Goal: Task Accomplishment & Management: Complete application form

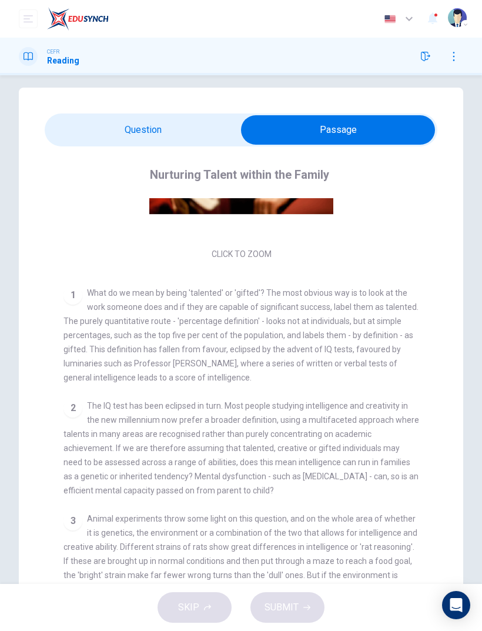
scroll to position [138, 0]
click at [252, 262] on div "Click to Zoom" at bounding box center [242, 161] width 356 height 203
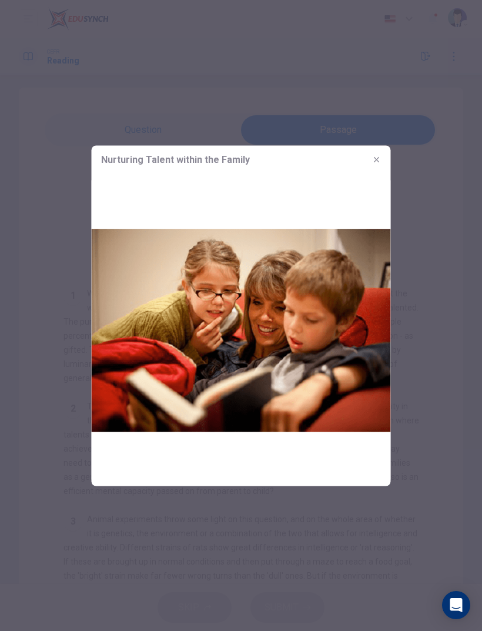
click at [376, 152] on button "button" at bounding box center [377, 159] width 19 height 19
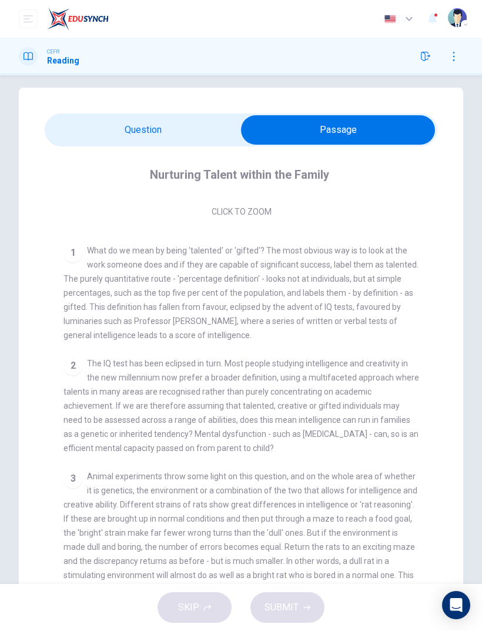
scroll to position [189, 0]
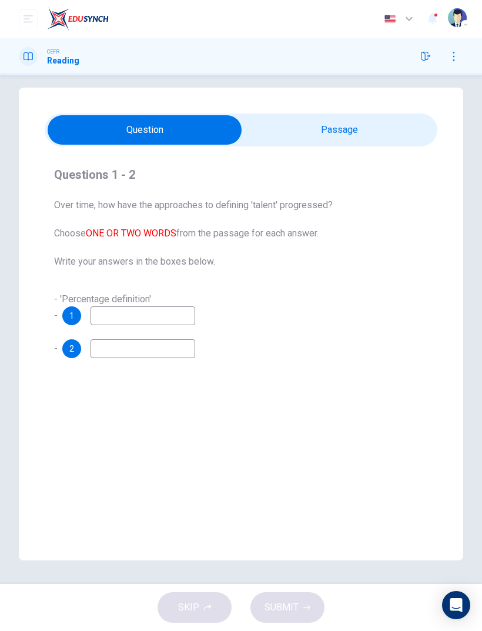
click at [168, 319] on input at bounding box center [143, 315] width 105 height 19
click at [291, 284] on div "Questions 1 - 2 Over time, how have the approaches to defining 'talent' progres…" at bounding box center [241, 262] width 393 height 212
click at [457, 52] on icon "button" at bounding box center [453, 56] width 9 height 9
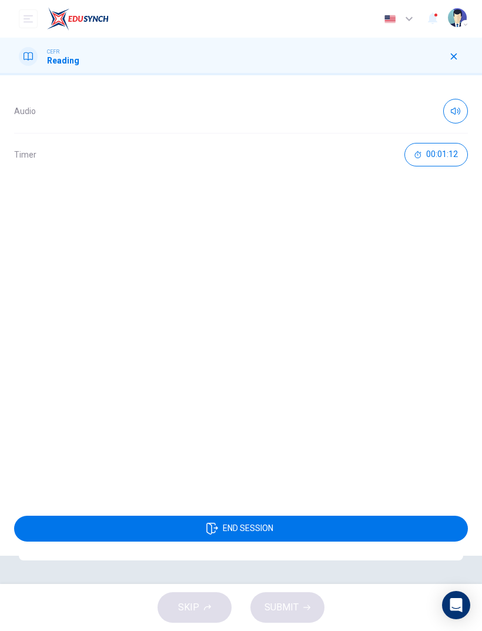
click at [456, 58] on icon "button" at bounding box center [454, 57] width 6 height 6
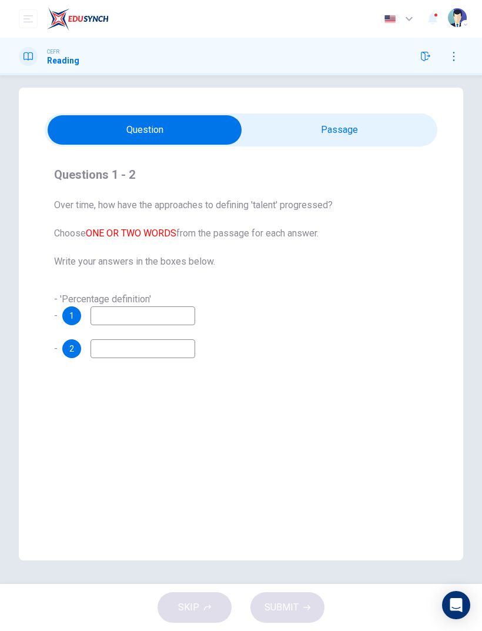
scroll to position [11, 0]
click at [204, 598] on div "SKIP SUBMIT" at bounding box center [241, 607] width 482 height 47
click at [222, 607] on div "SKIP SUBMIT" at bounding box center [241, 607] width 482 height 47
click at [210, 605] on div "SKIP SUBMIT" at bounding box center [241, 607] width 482 height 47
click at [218, 599] on div "SKIP SUBMIT" at bounding box center [241, 607] width 482 height 47
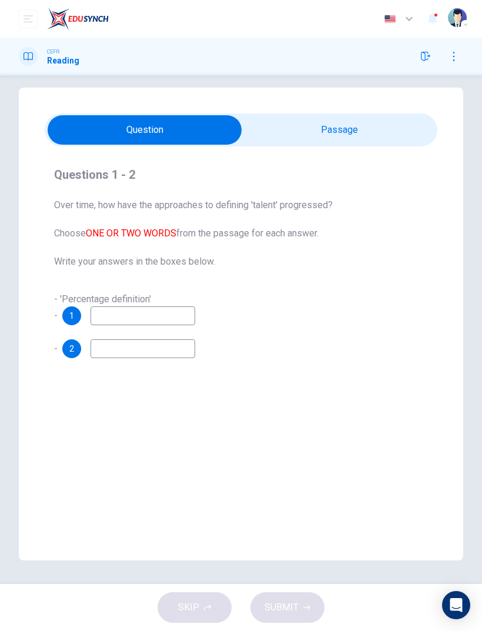
click at [188, 324] on input at bounding box center [143, 315] width 105 height 19
click at [329, 296] on div "- 'Percentage definition' - 1" at bounding box center [241, 308] width 374 height 33
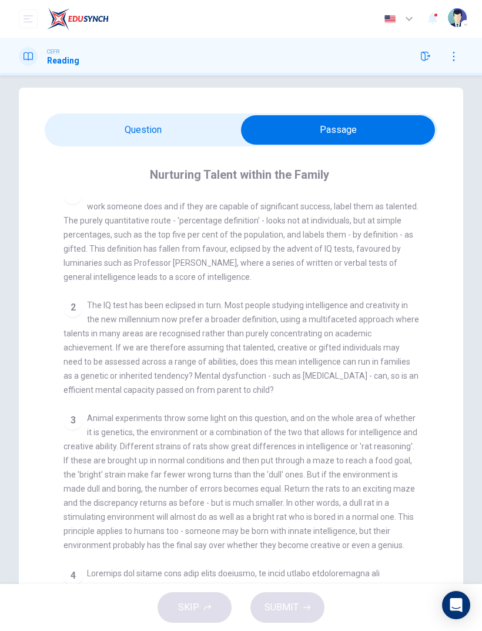
scroll to position [233, 0]
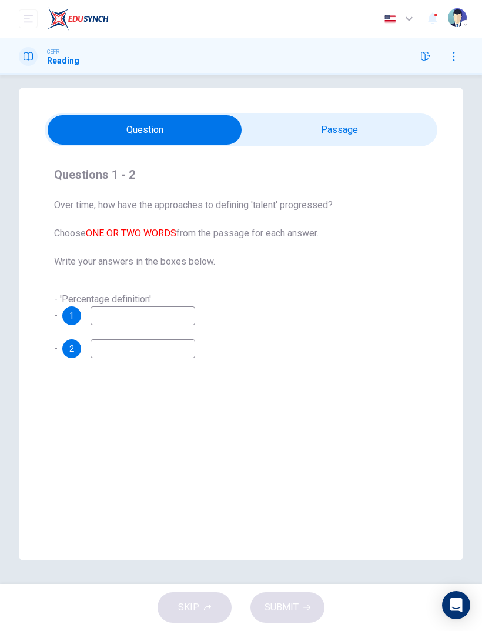
click at [161, 309] on input at bounding box center [143, 315] width 105 height 19
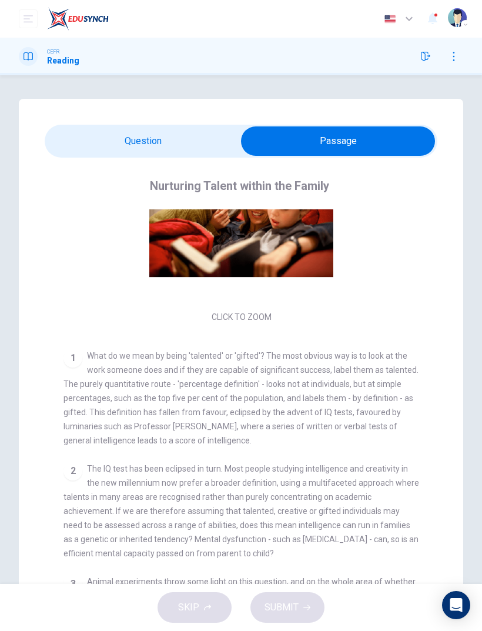
scroll to position [86, 0]
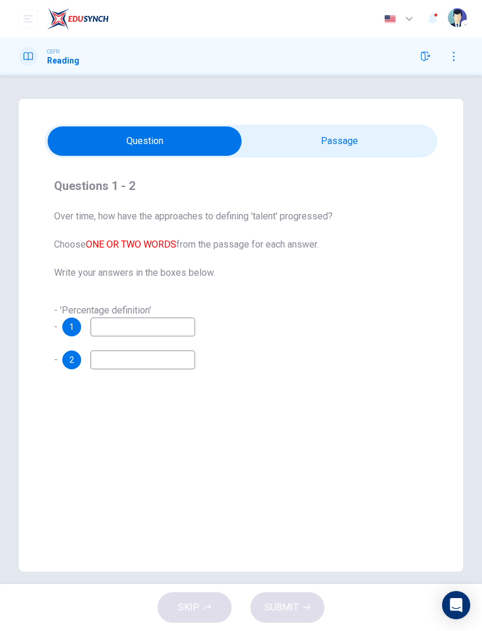
click at [186, 325] on input at bounding box center [143, 327] width 105 height 19
click at [182, 328] on input "**********" at bounding box center [143, 327] width 105 height 19
type input "**********"
click at [104, 365] on input at bounding box center [143, 360] width 105 height 19
click at [168, 361] on input at bounding box center [143, 360] width 105 height 19
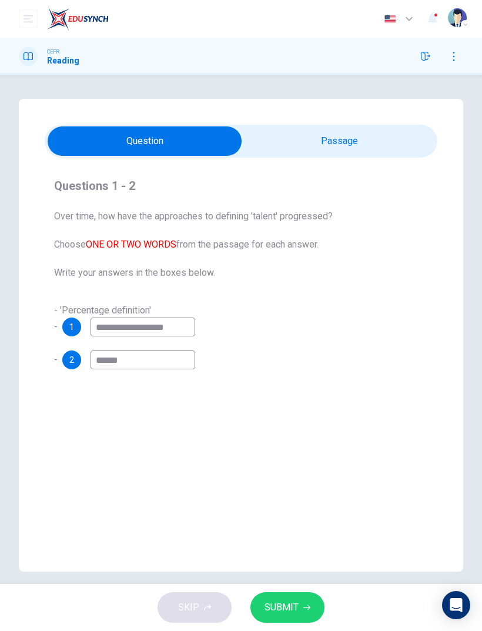
type input "******"
click at [408, 222] on span "Over time, how have the approaches to defining 'talent' progressed? Choose ONE …" at bounding box center [241, 244] width 374 height 71
click at [296, 596] on button "SUBMIT" at bounding box center [288, 607] width 74 height 31
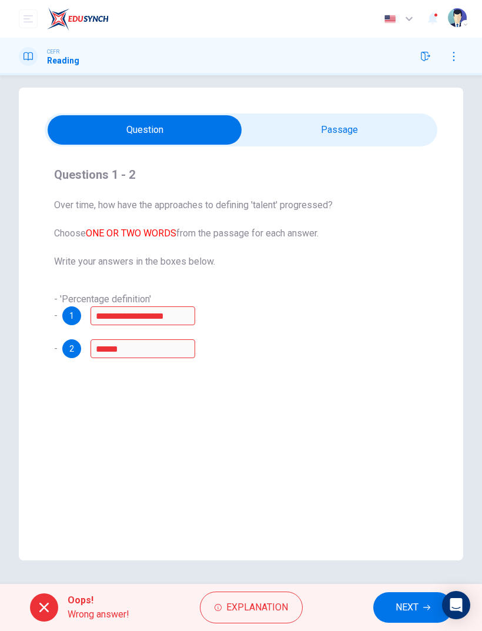
click at [258, 613] on span "Explanation" at bounding box center [257, 607] width 62 height 16
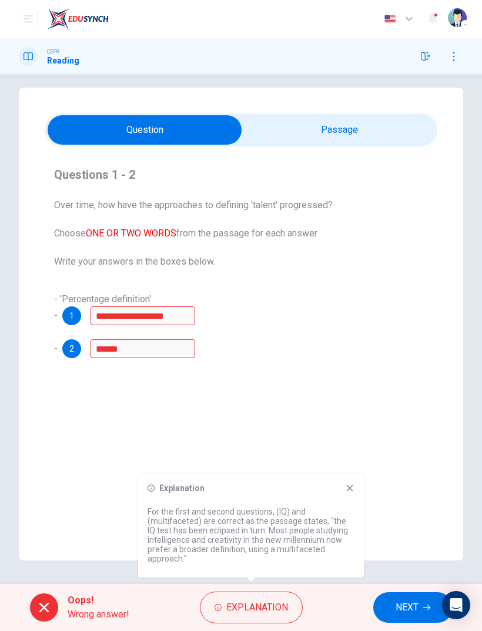
scroll to position [11, 0]
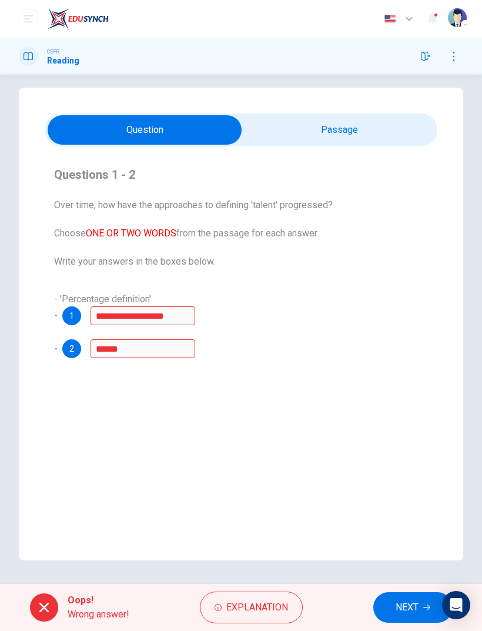
click at [49, 611] on icon at bounding box center [44, 608] width 14 height 14
click at [459, 49] on button "button" at bounding box center [454, 56] width 19 height 19
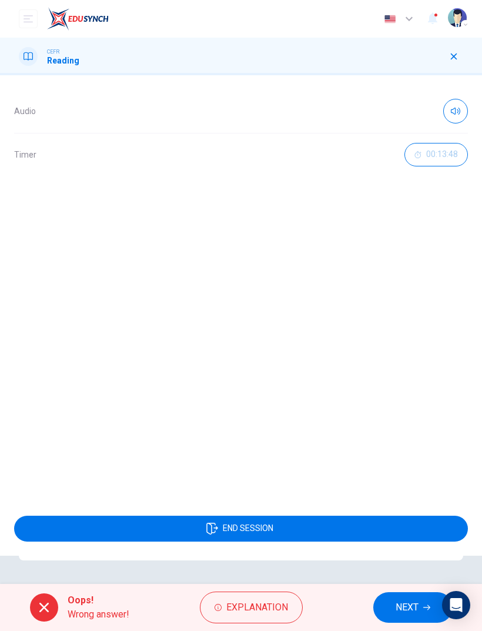
click at [340, 535] on button "END SESSION" at bounding box center [241, 529] width 454 height 26
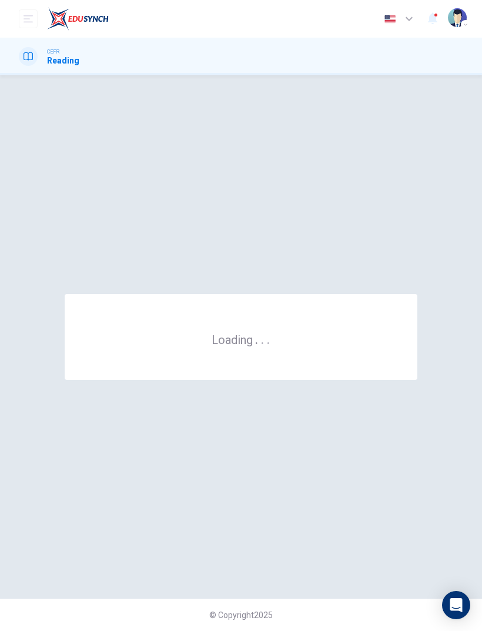
scroll to position [0, 0]
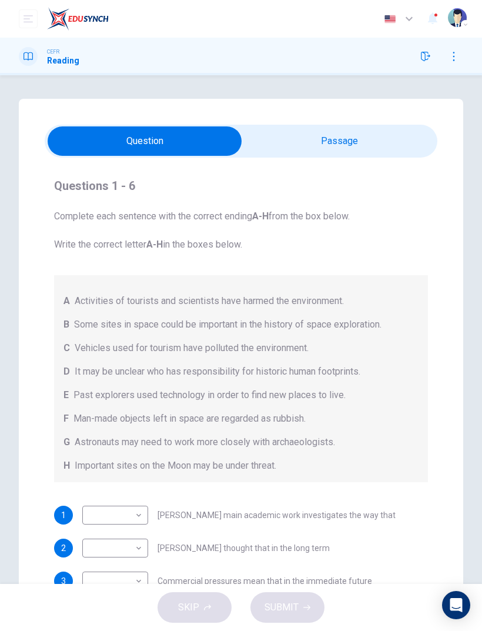
click at [31, 49] on div at bounding box center [28, 56] width 19 height 19
click at [33, 68] on div "CEFR Reading" at bounding box center [241, 57] width 482 height 38
click at [454, 52] on icon "button" at bounding box center [455, 56] width 2 height 9
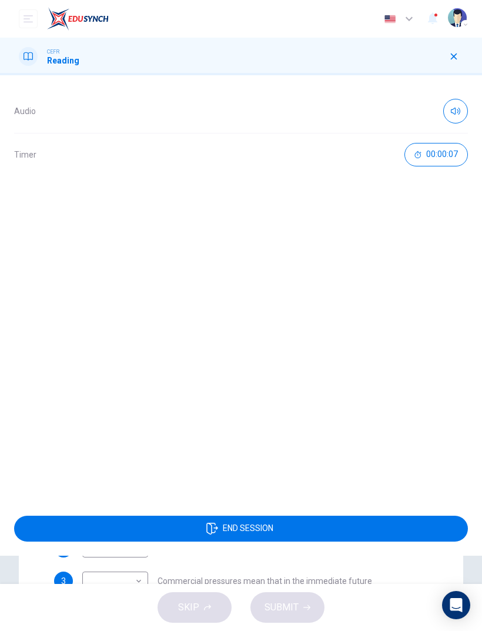
click at [455, 59] on icon "button" at bounding box center [453, 56] width 9 height 9
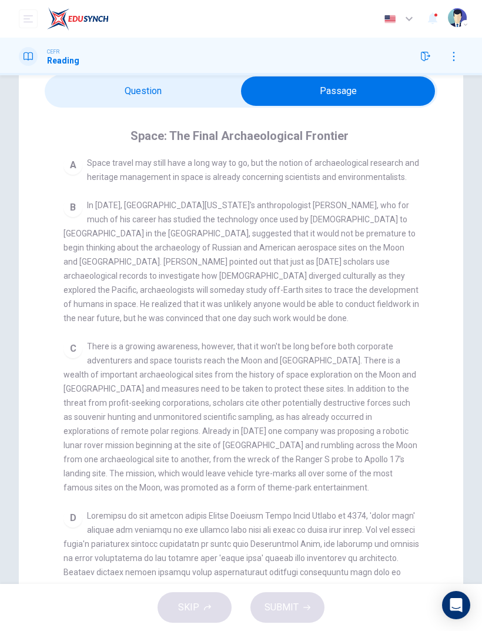
scroll to position [231, 0]
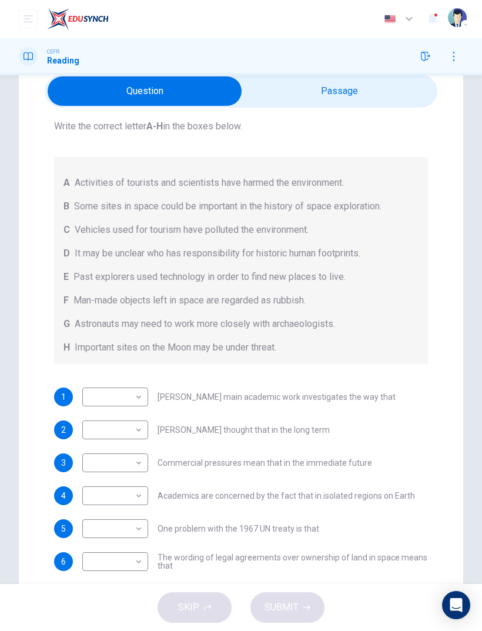
click at [95, 388] on body "This site uses cookies, as explained in our Privacy Policy . If you agree to th…" at bounding box center [241, 315] width 482 height 631
click at [118, 492] on li "E" at bounding box center [115, 491] width 66 height 19
type input "*"
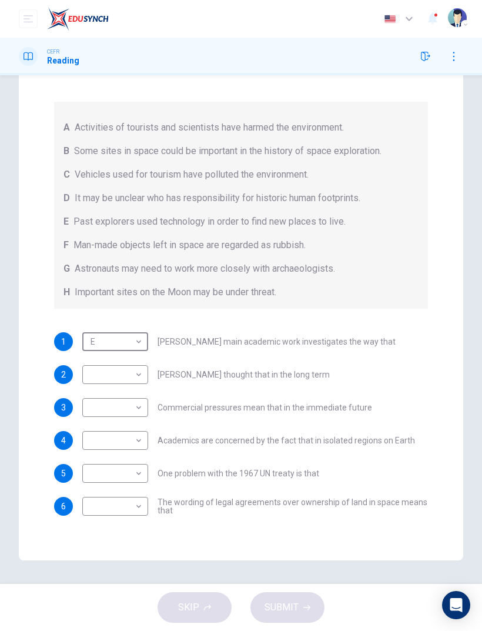
scroll to position [105, 0]
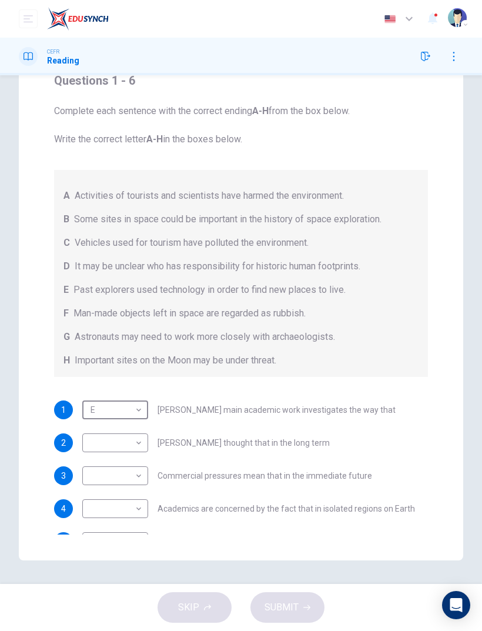
click at [299, 601] on div "SKIP SUBMIT" at bounding box center [241, 607] width 482 height 47
click at [304, 603] on div "SKIP SUBMIT" at bounding box center [241, 607] width 482 height 47
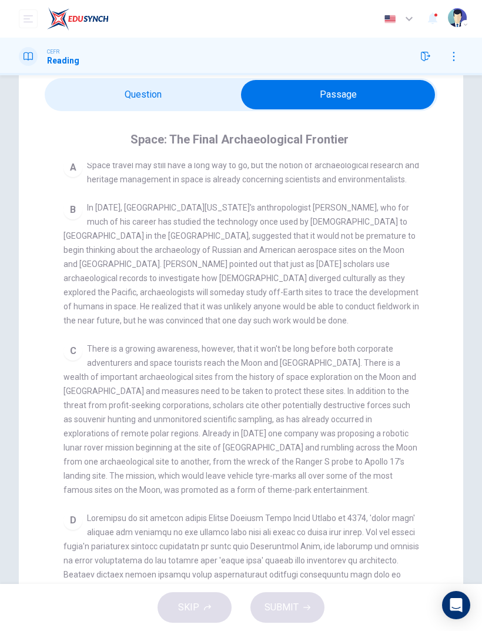
scroll to position [52, 0]
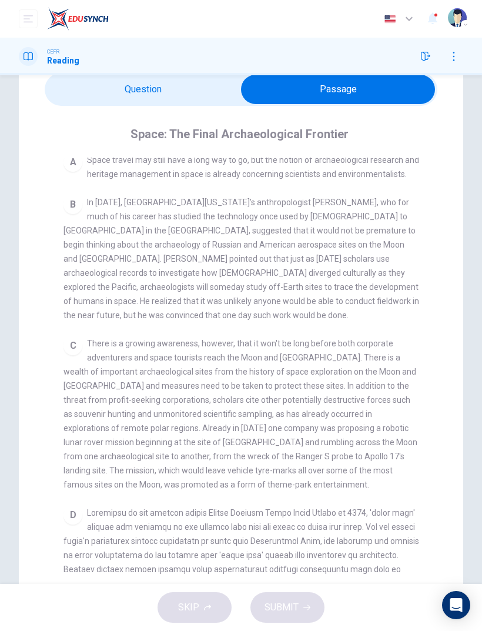
click at [404, 108] on div "Space: The Final Archaeological Frontier CLICK TO ZOOM Click to Zoom A Space tr…" at bounding box center [241, 352] width 393 height 492
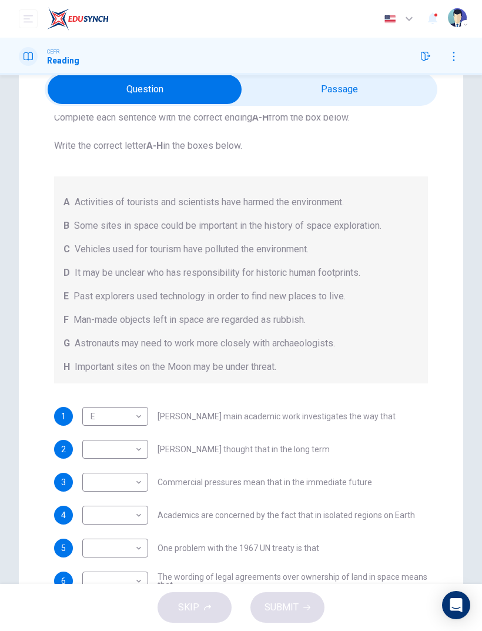
scroll to position [55, 0]
